Goal: Information Seeking & Learning: Learn about a topic

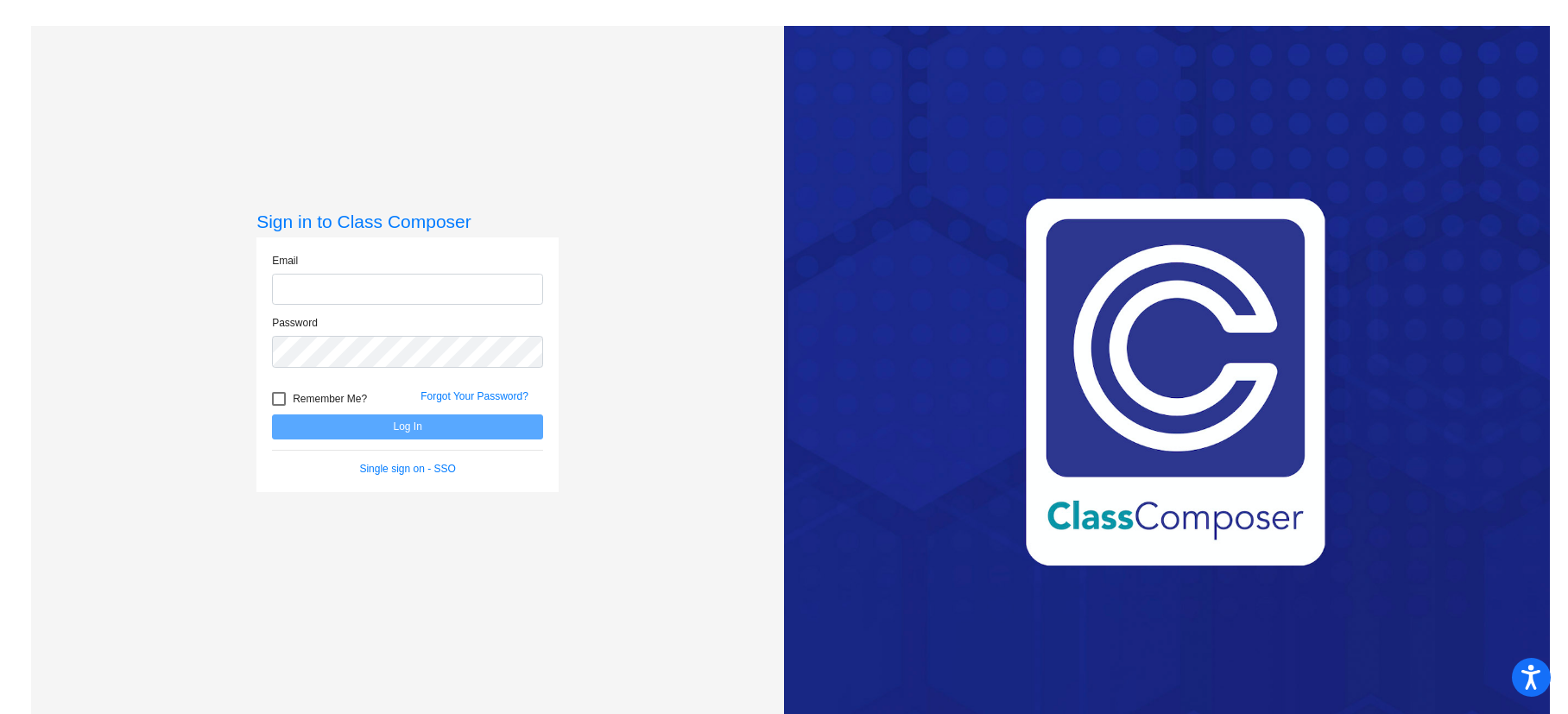
type input "[EMAIL_ADDRESS][DOMAIN_NAME]"
click at [384, 431] on button "Log In" at bounding box center [408, 427] width 271 height 25
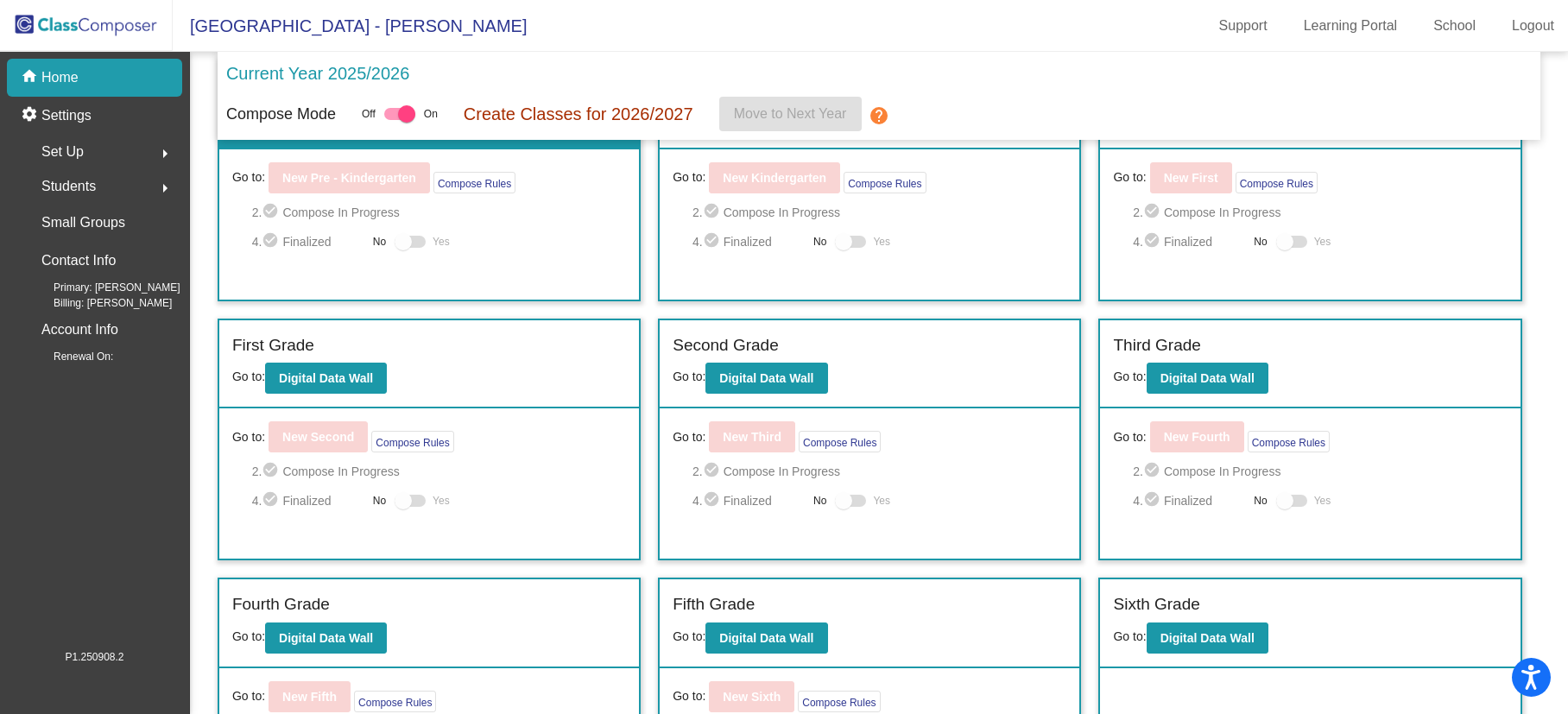
scroll to position [93, 0]
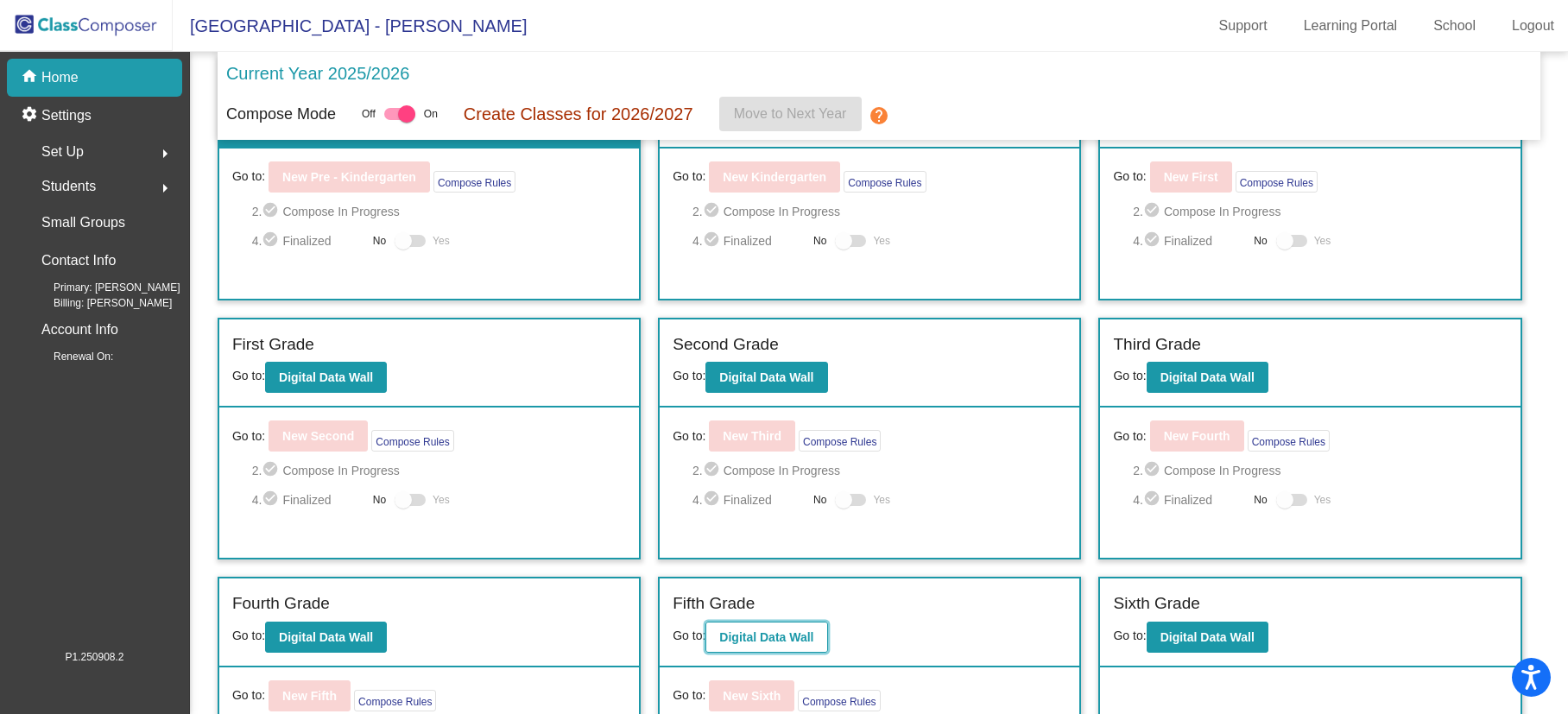
click at [776, 638] on b "Digital Data Wall" at bounding box center [766, 637] width 95 height 14
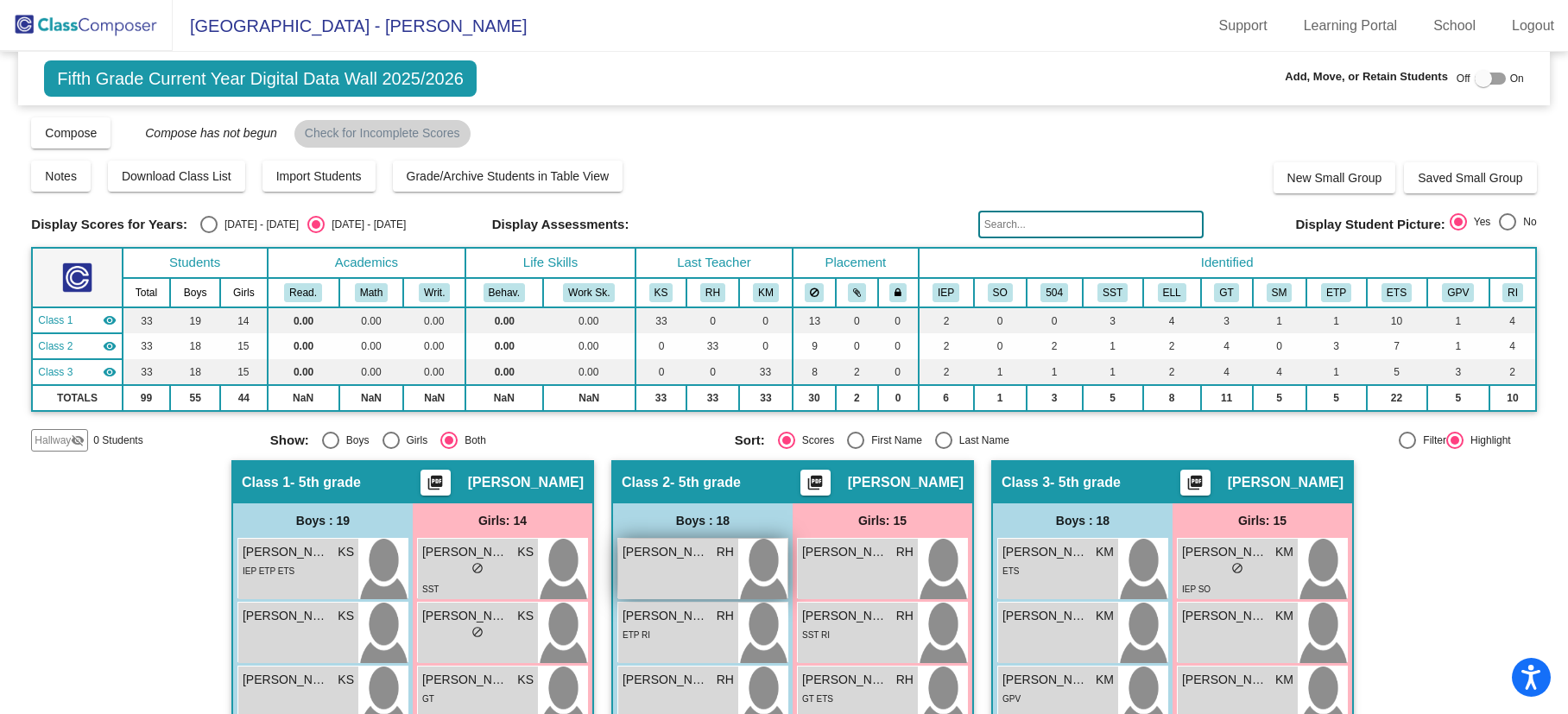
scroll to position [2, 0]
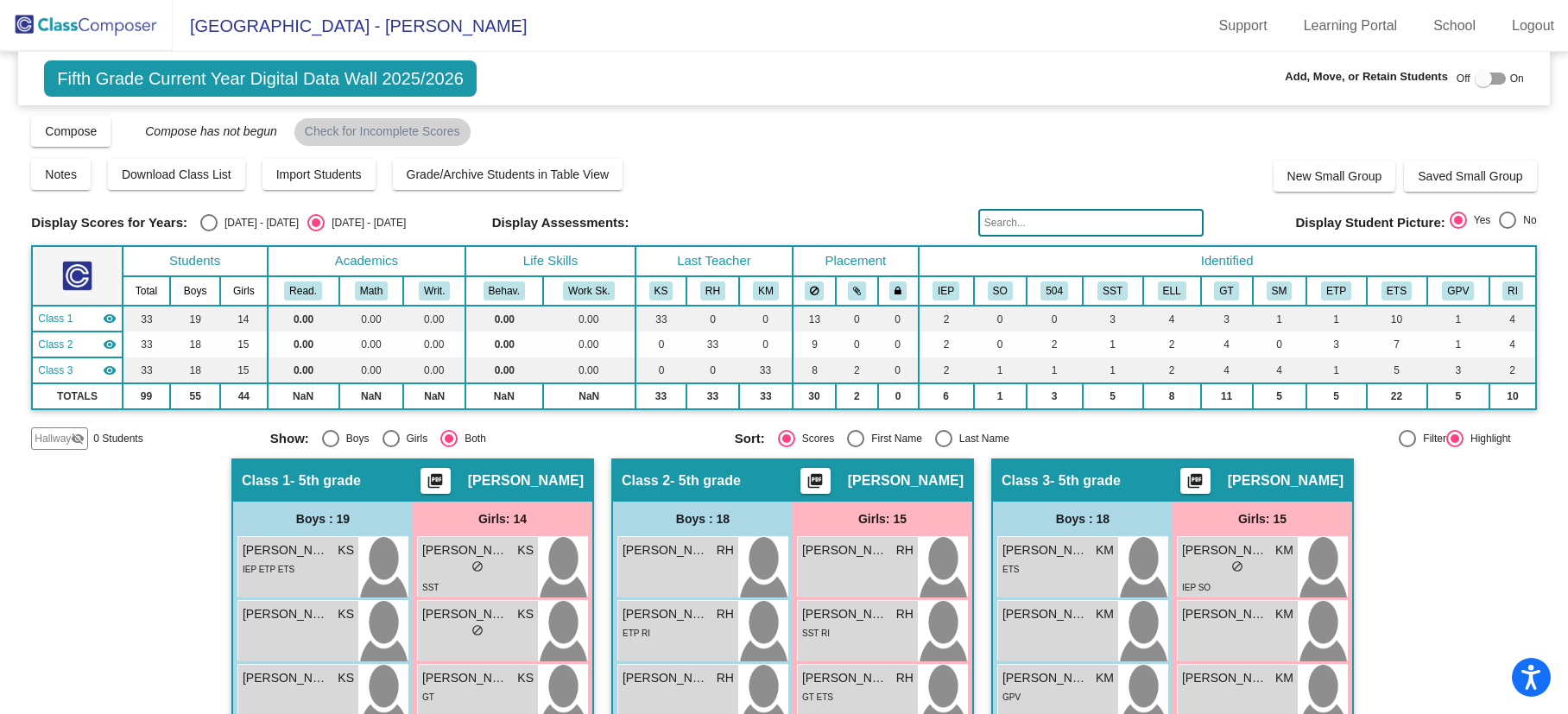
click at [307, 230] on div "Select an option" at bounding box center [316, 223] width 18 height 18
click at [315, 231] on input "[DATE] - [DATE]" at bounding box center [315, 231] width 1 height 1
click at [312, 220] on div "Select an option" at bounding box center [316, 222] width 9 height 9
click at [315, 231] on input "[DATE] - [DATE]" at bounding box center [315, 231] width 1 height 1
click at [214, 221] on div "Select an option" at bounding box center [209, 223] width 18 height 18
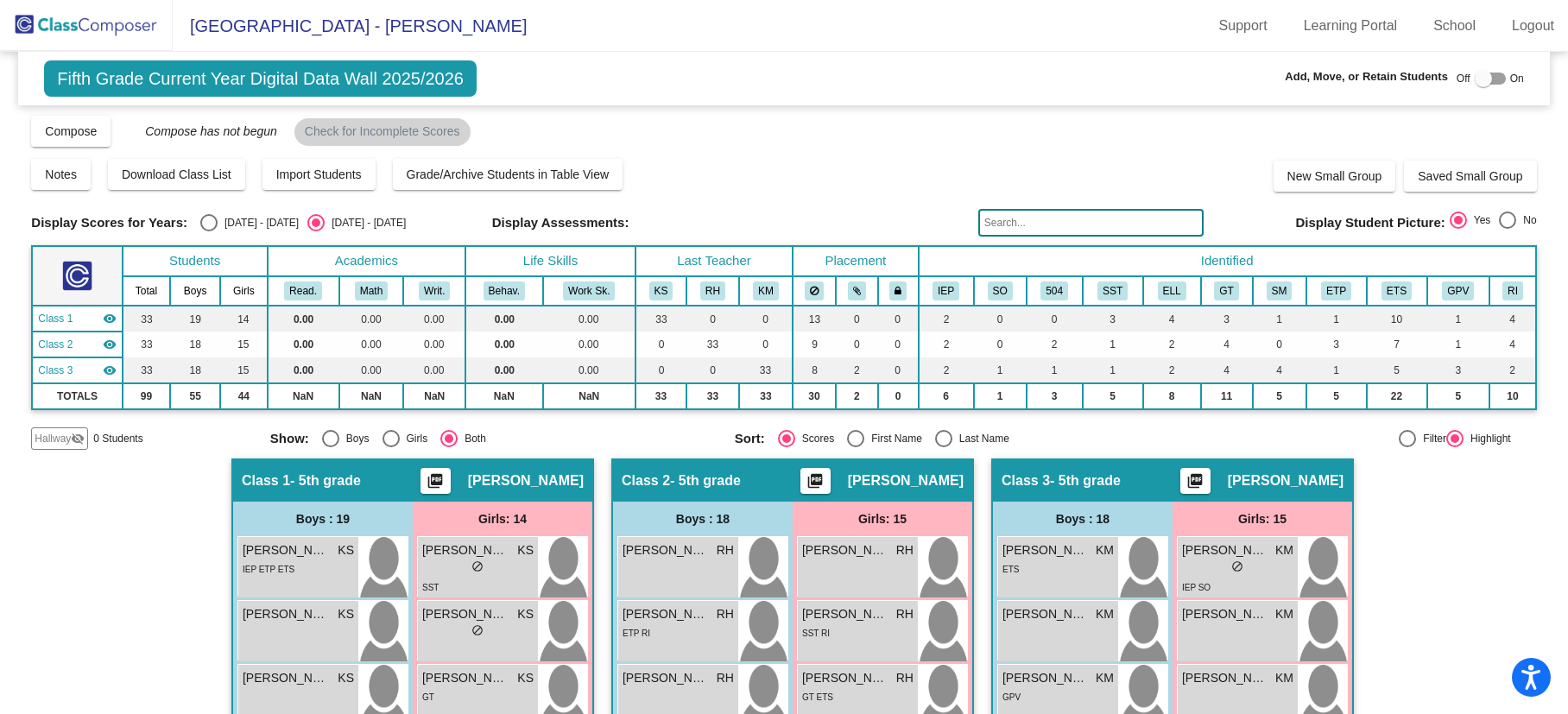
click at [209, 231] on input "[DATE] - [DATE]" at bounding box center [208, 231] width 1 height 1
radio input "true"
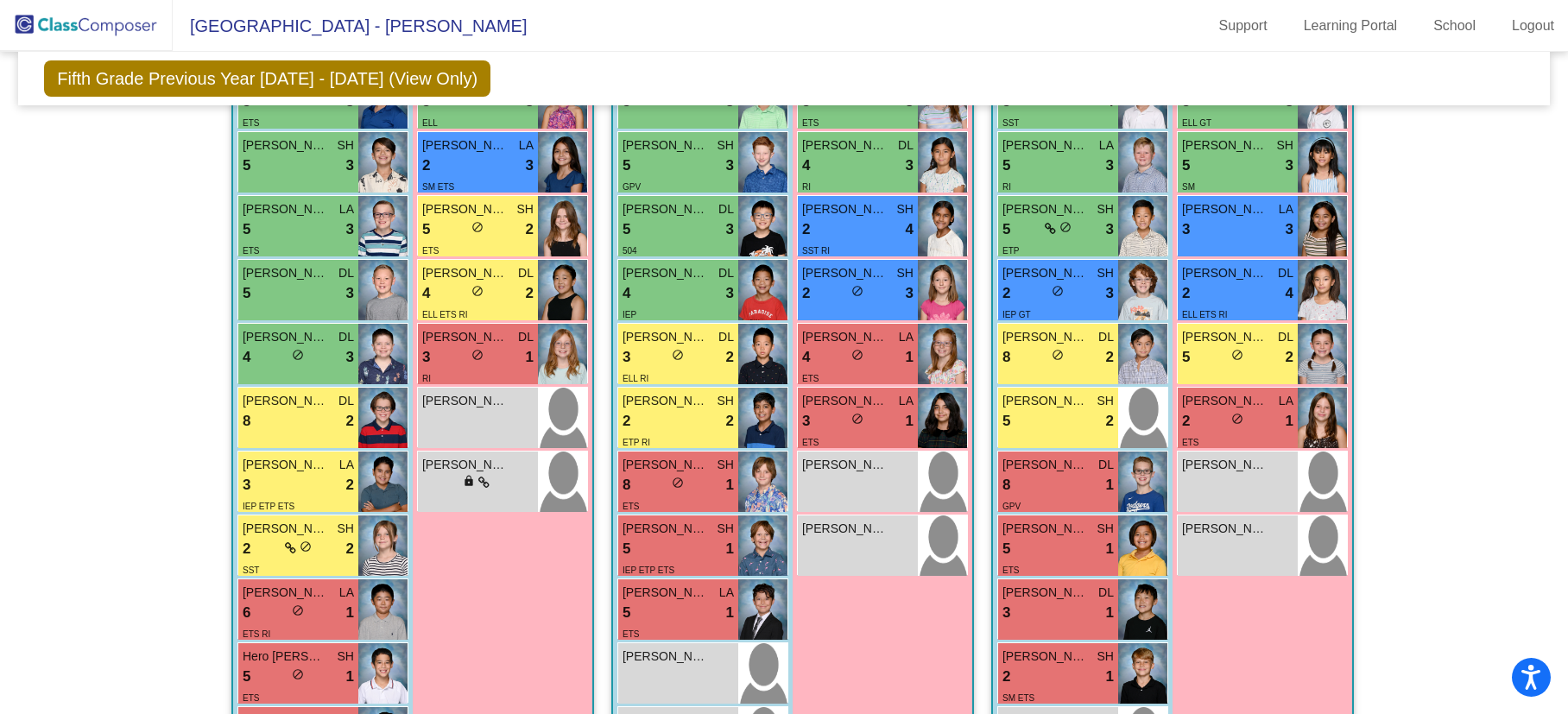
scroll to position [855, 0]
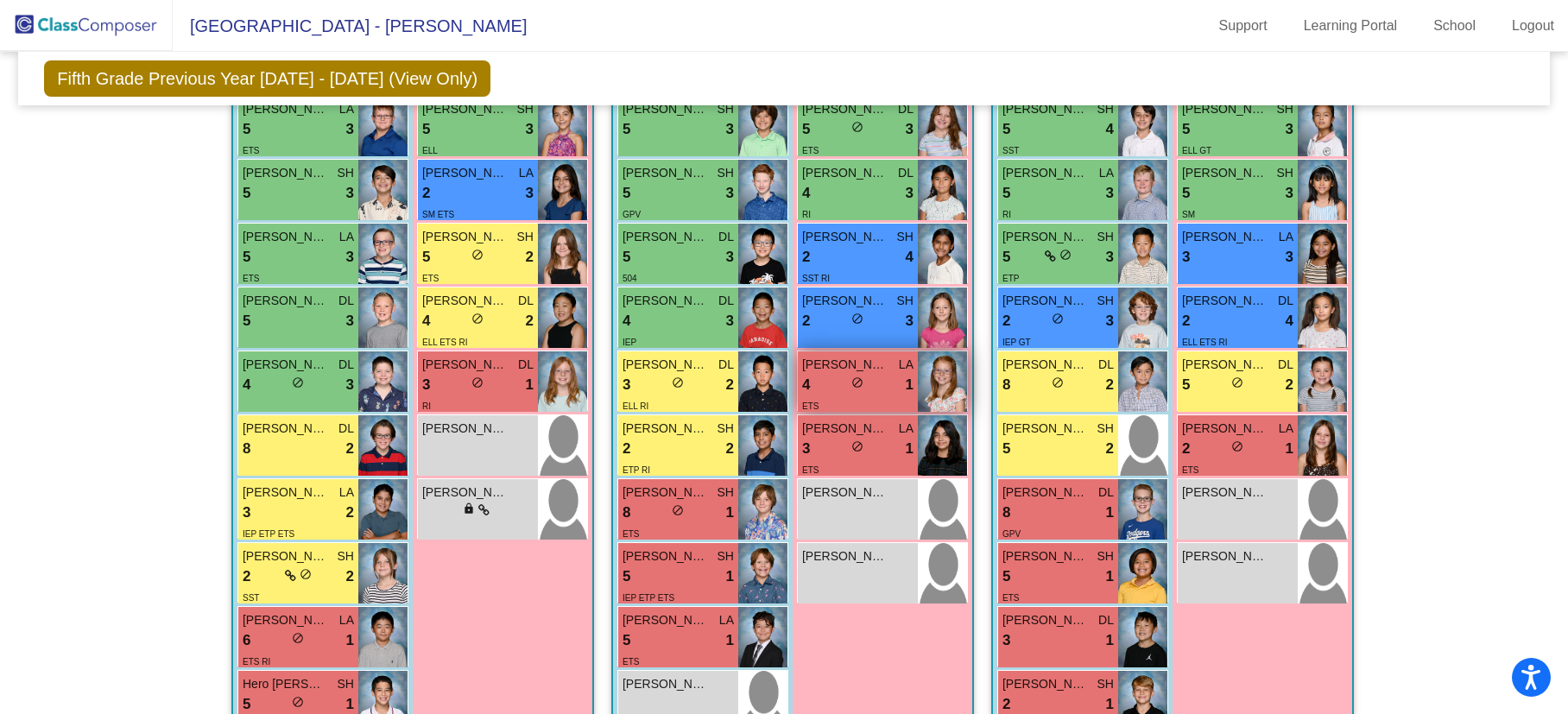
click at [843, 398] on div "ETS" at bounding box center [858, 405] width 111 height 19
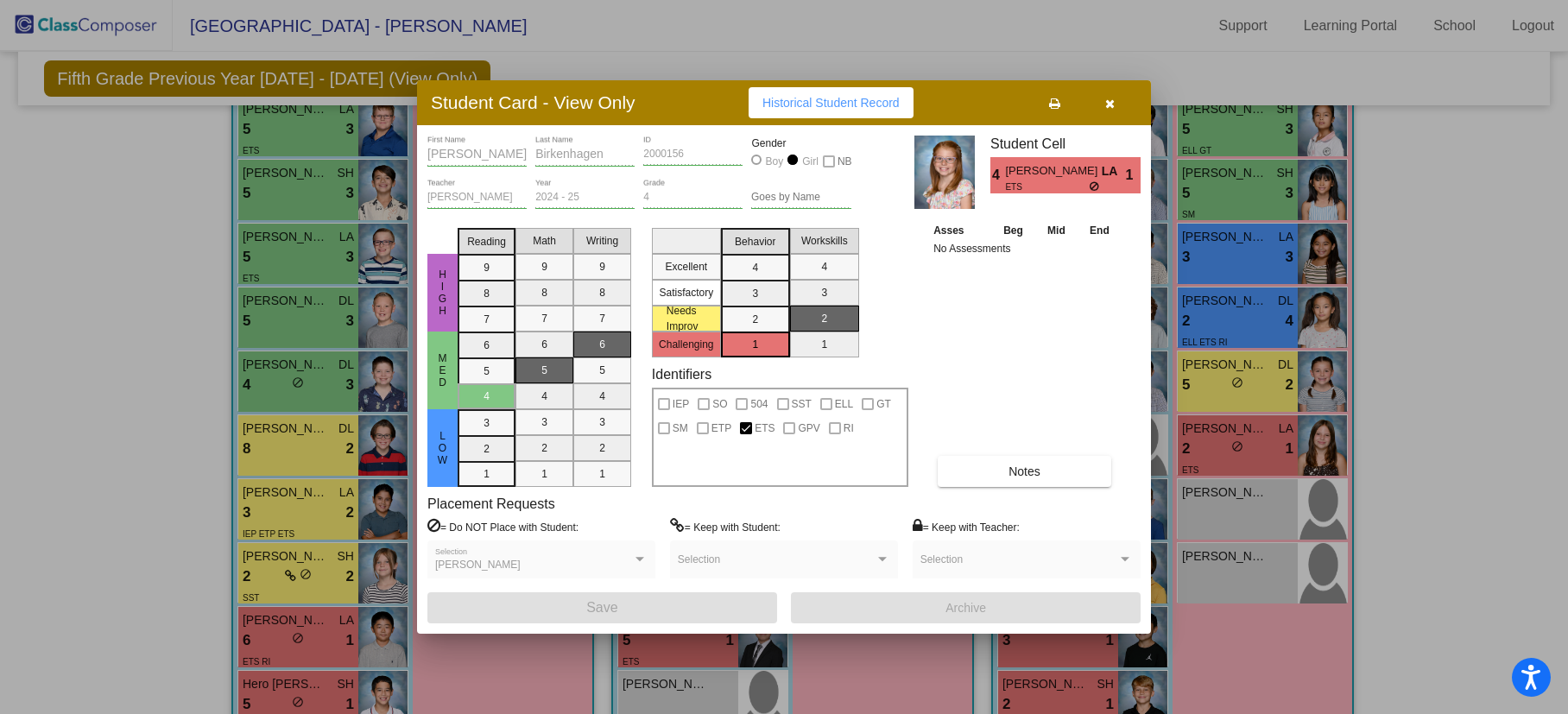
click at [1042, 466] on button "Notes" at bounding box center [1025, 471] width 174 height 31
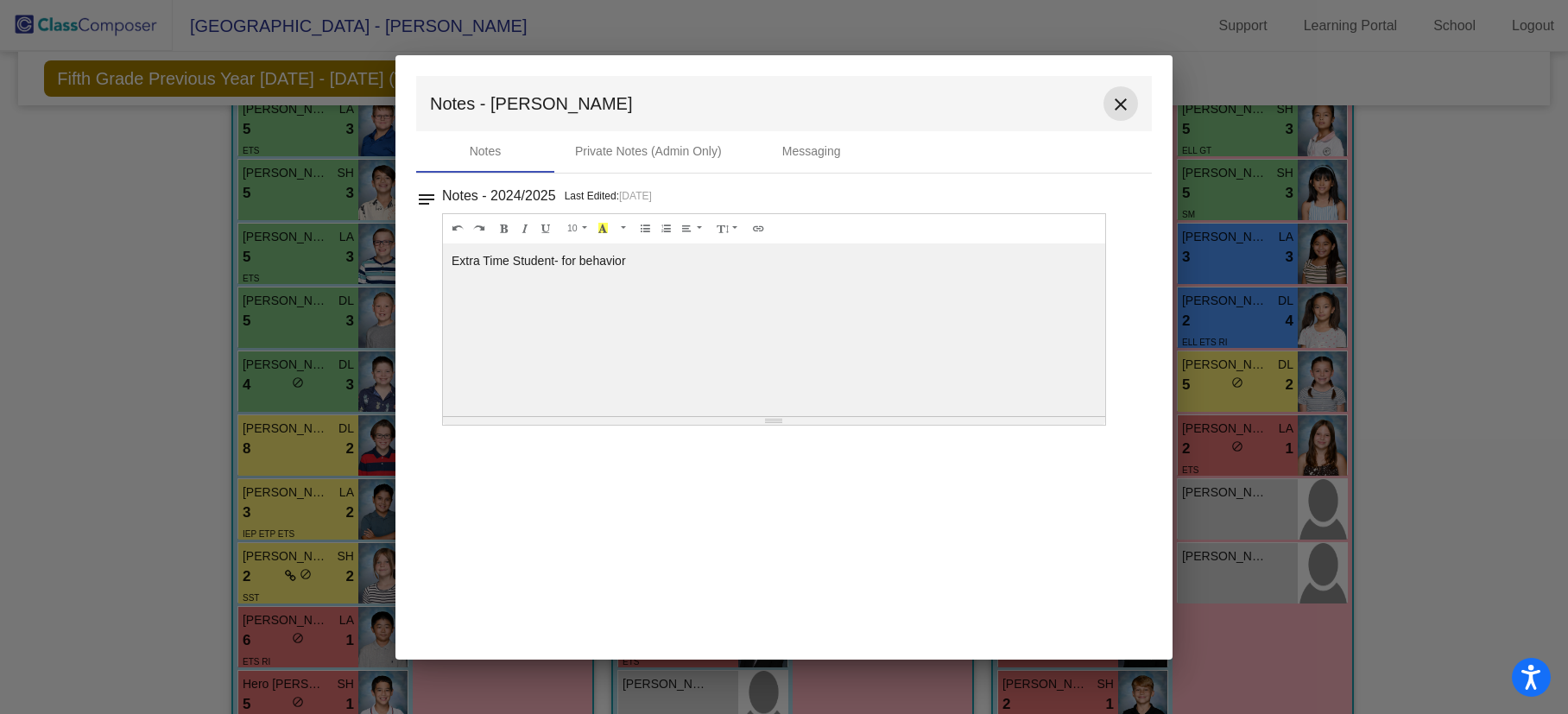
click at [1117, 101] on mat-icon "close" at bounding box center [1120, 104] width 20 height 20
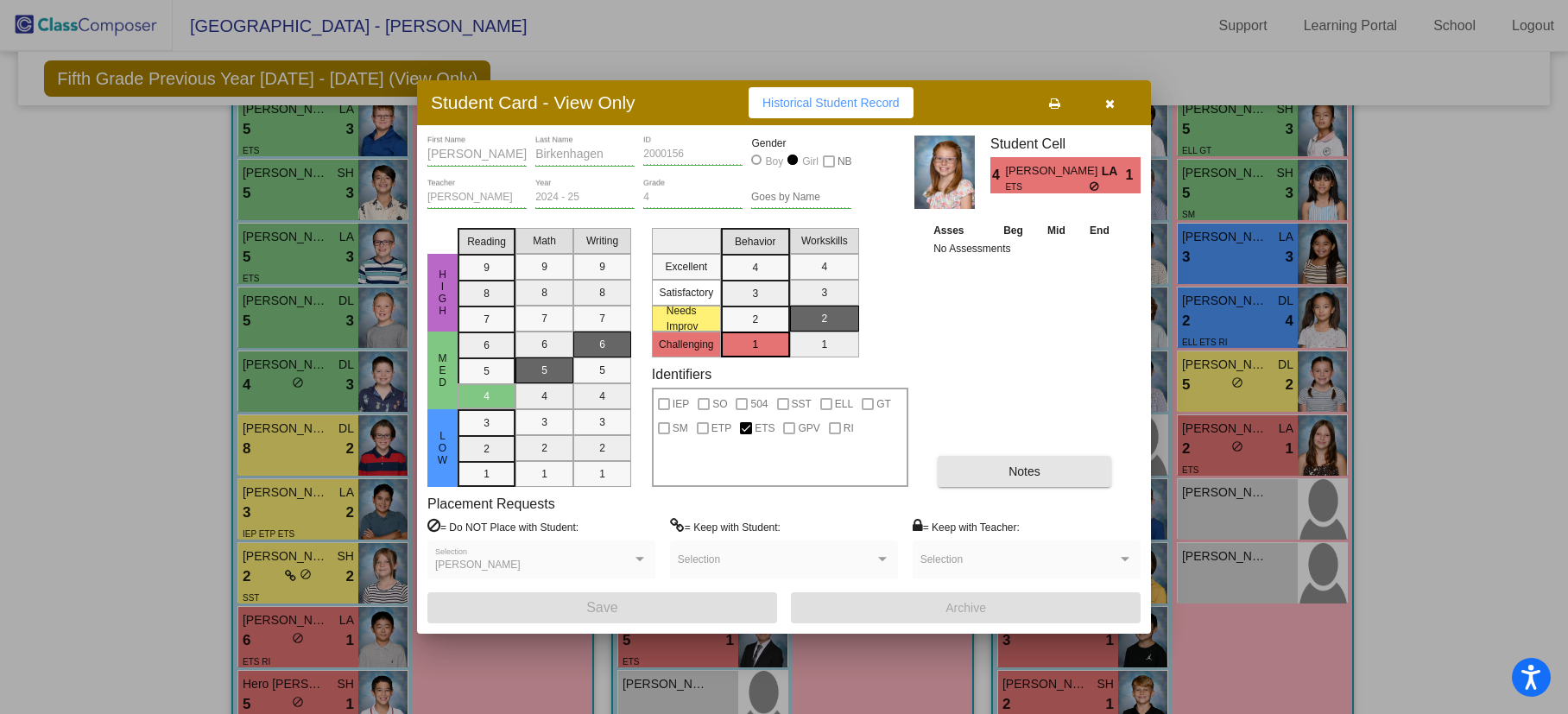
click at [1010, 477] on span "Notes" at bounding box center [1024, 471] width 32 height 14
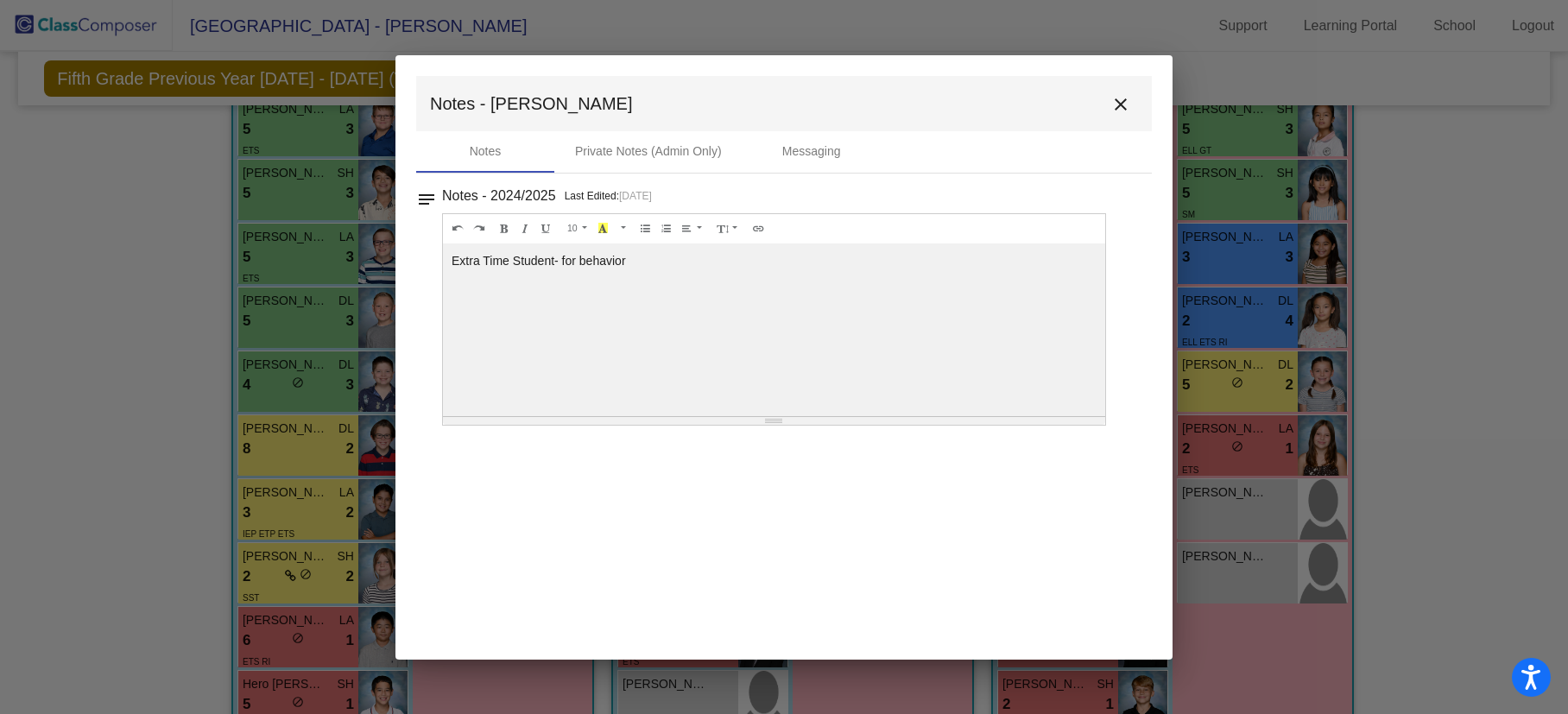
click at [1121, 104] on mat-icon "close" at bounding box center [1120, 104] width 20 height 20
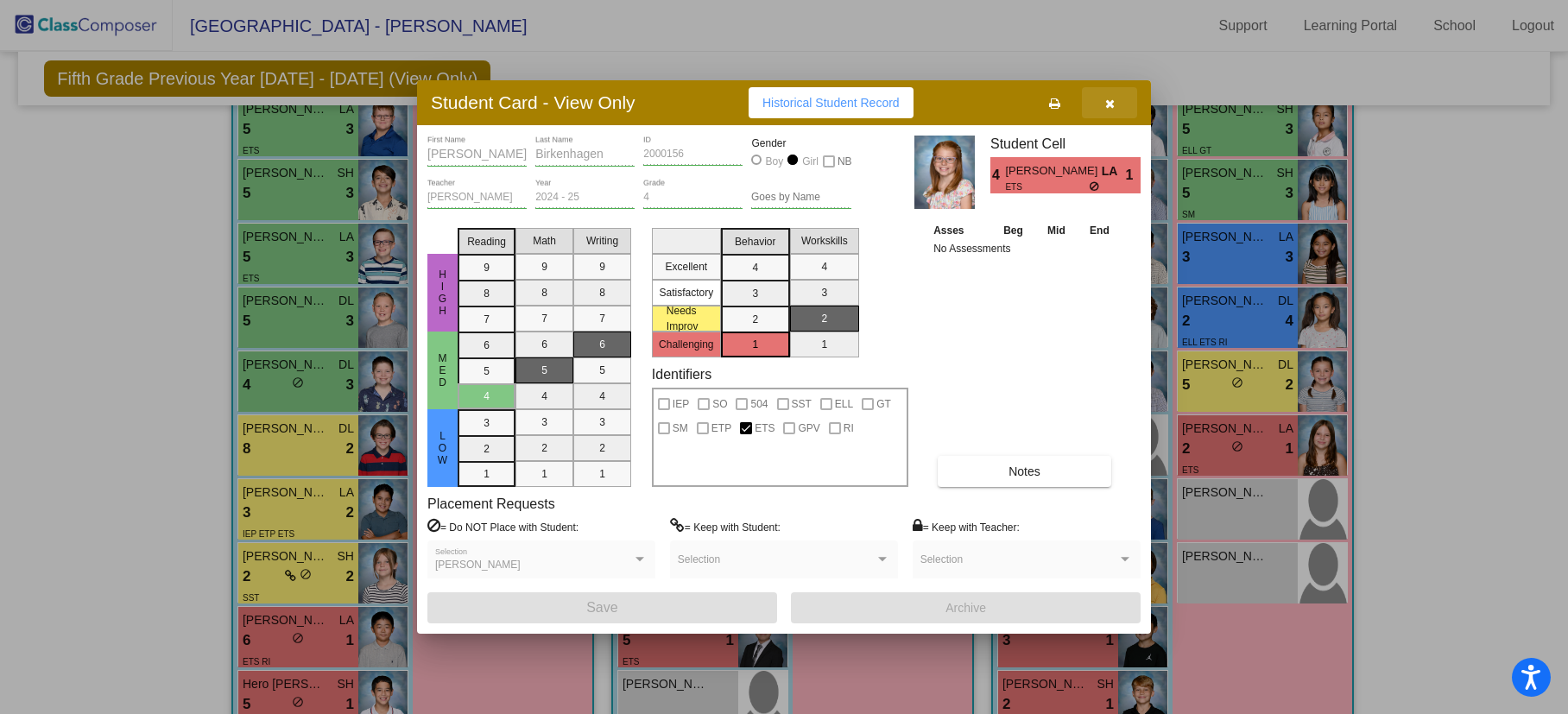
click at [1108, 103] on icon "button" at bounding box center [1110, 103] width 10 height 12
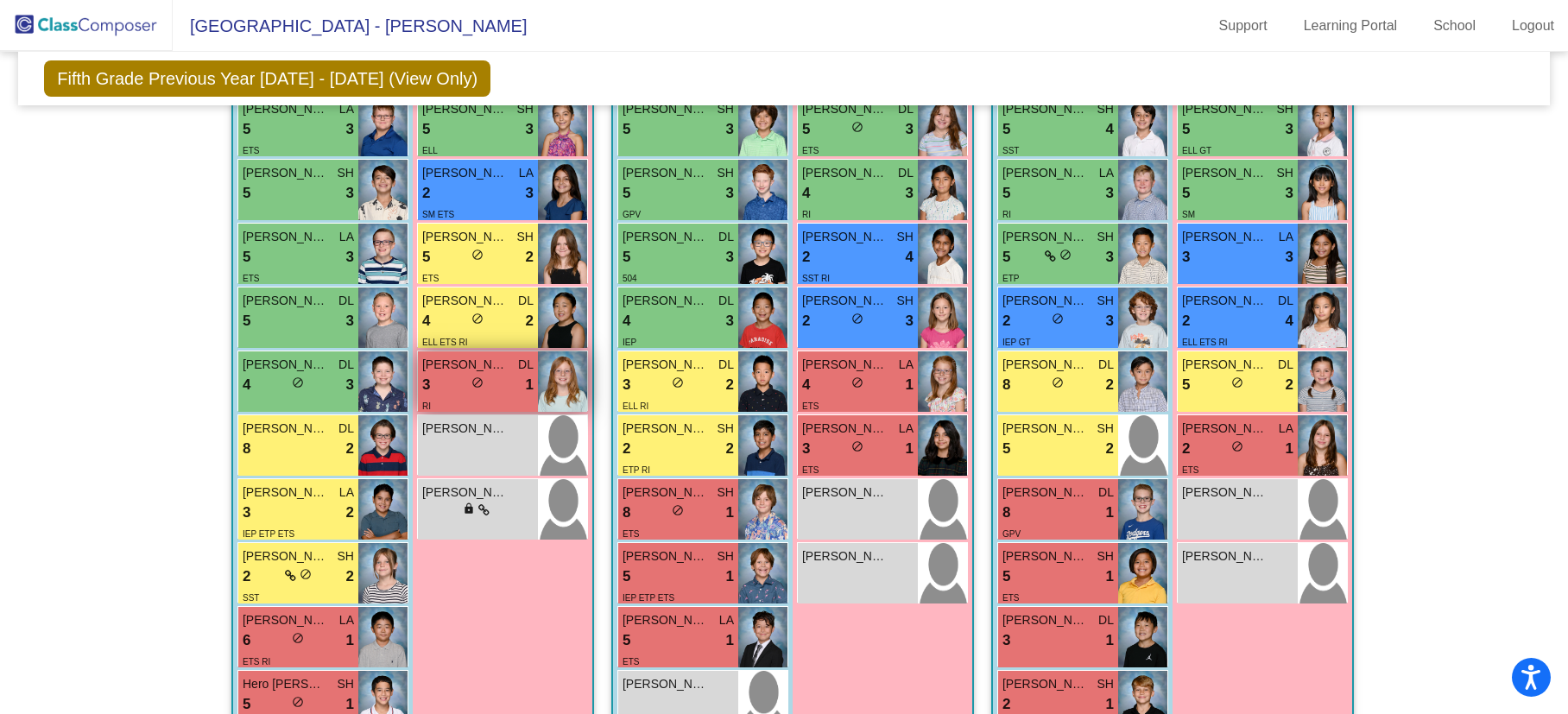
click at [440, 391] on div "3 lock do_not_disturb_alt 1" at bounding box center [478, 384] width 111 height 22
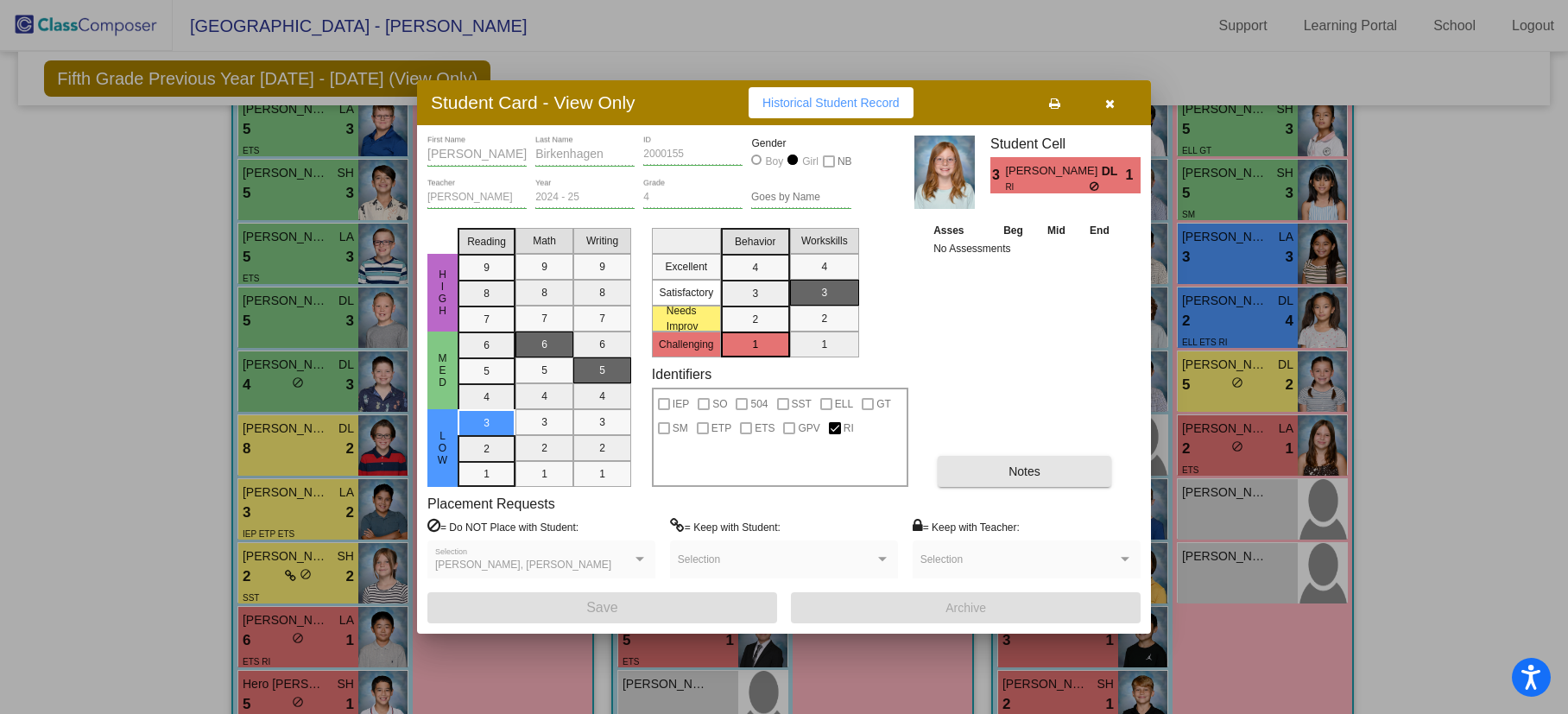
click at [1018, 464] on span "Notes" at bounding box center [1024, 471] width 32 height 14
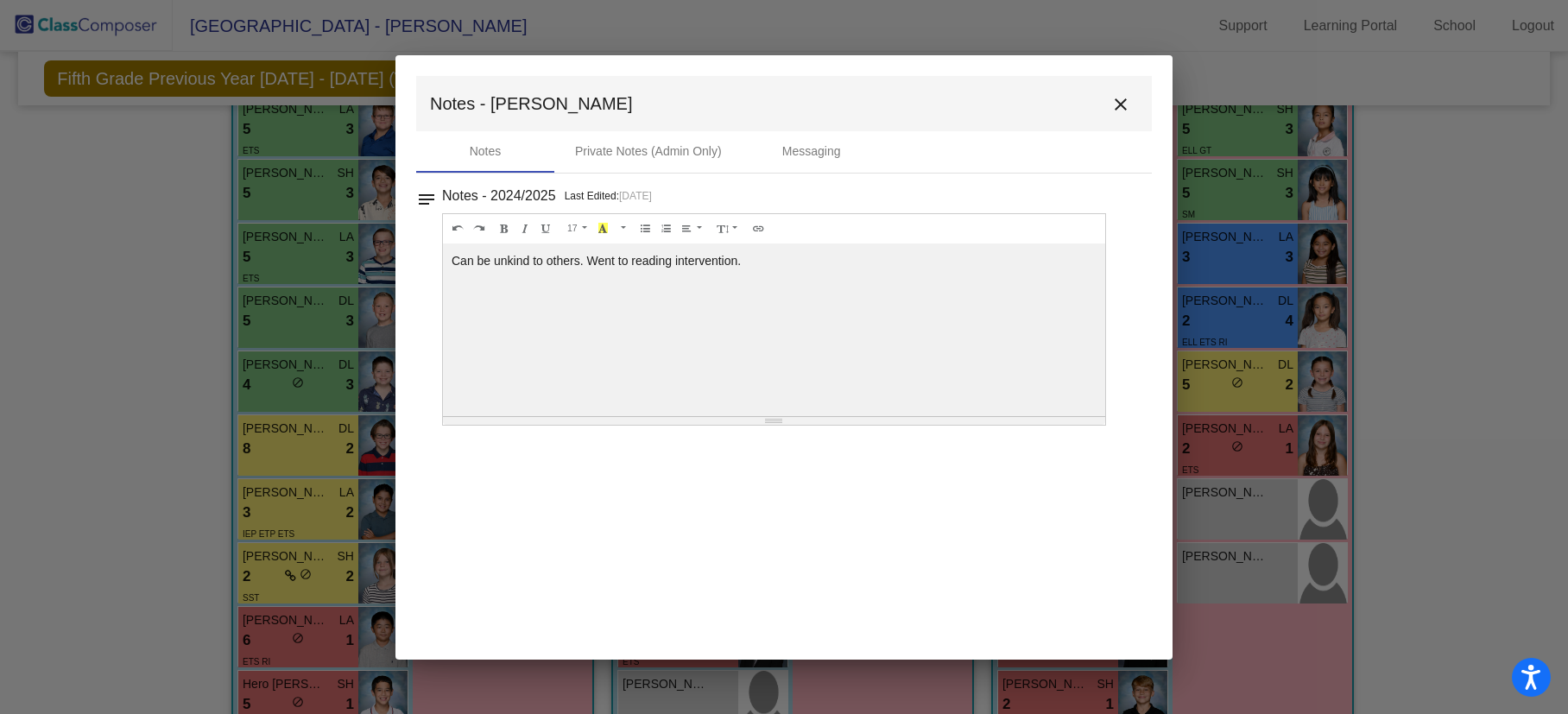
click at [1118, 101] on mat-icon "close" at bounding box center [1120, 104] width 20 height 20
